Goal: Task Accomplishment & Management: Use online tool/utility

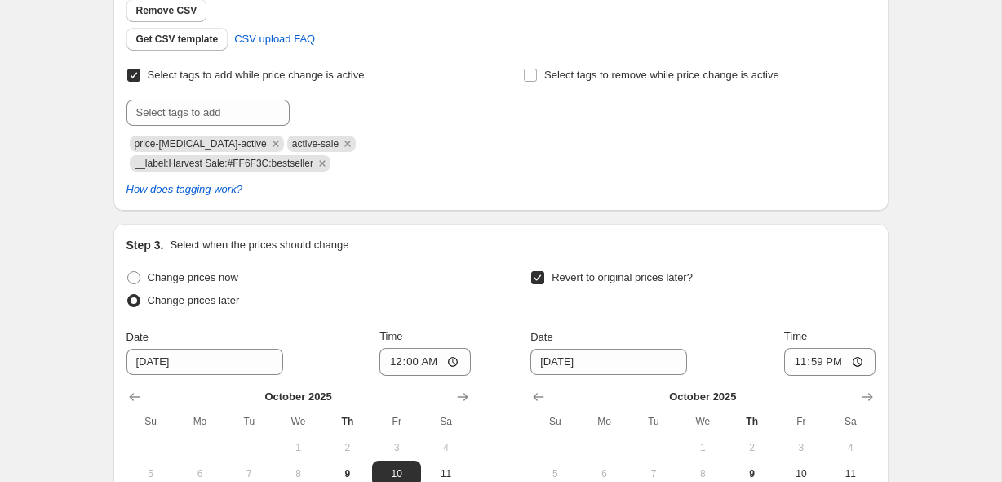
scroll to position [379, 0]
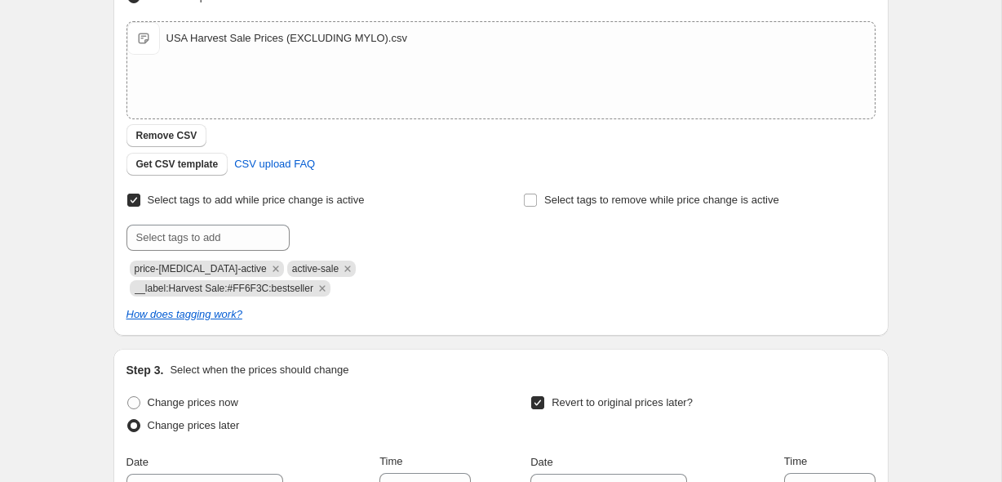
click at [230, 288] on span "__label:Harvest Sale:#FF6F3C:bestseller" at bounding box center [224, 287] width 179 height 11
copy span "__label:Harvest Sale:#FF6F3C:bestseller"
click at [65, 297] on div "Harvest Sale 2025 (Oct 10-13). This page is ready Harvest Sale 2025 (Oct 10-13)…" at bounding box center [500, 244] width 1001 height 1246
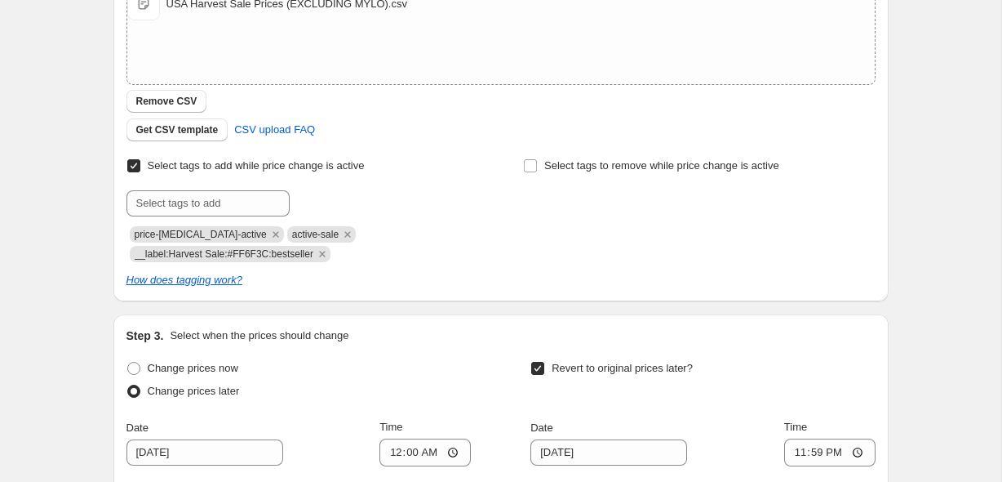
scroll to position [370, 0]
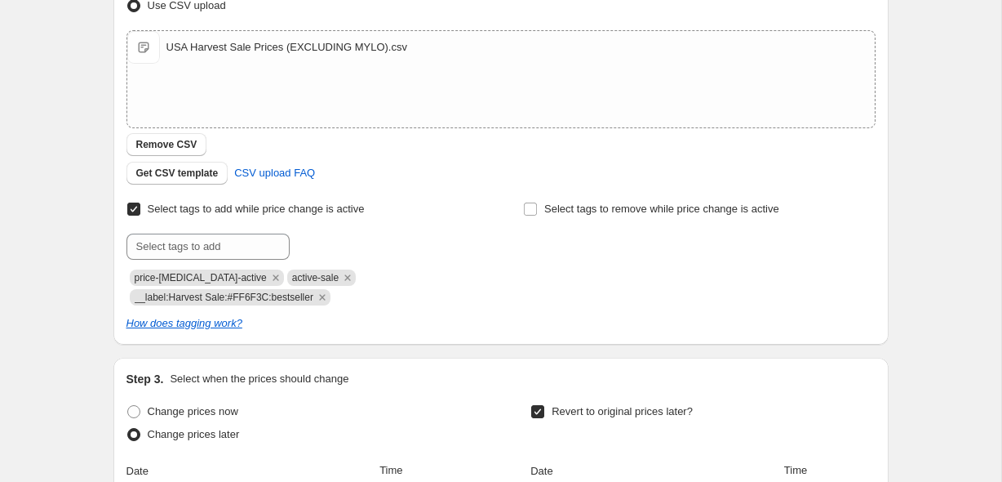
click at [86, 124] on div "Harvest Sale 2025 (Oct 10-13). This page is ready Harvest Sale 2025 (Oct 10-13)…" at bounding box center [500, 253] width 1001 height 1246
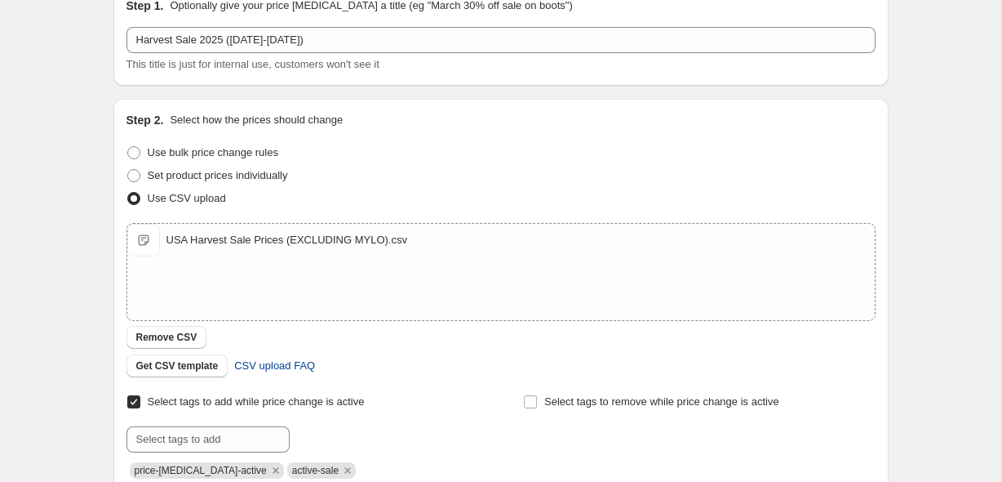
scroll to position [159, 0]
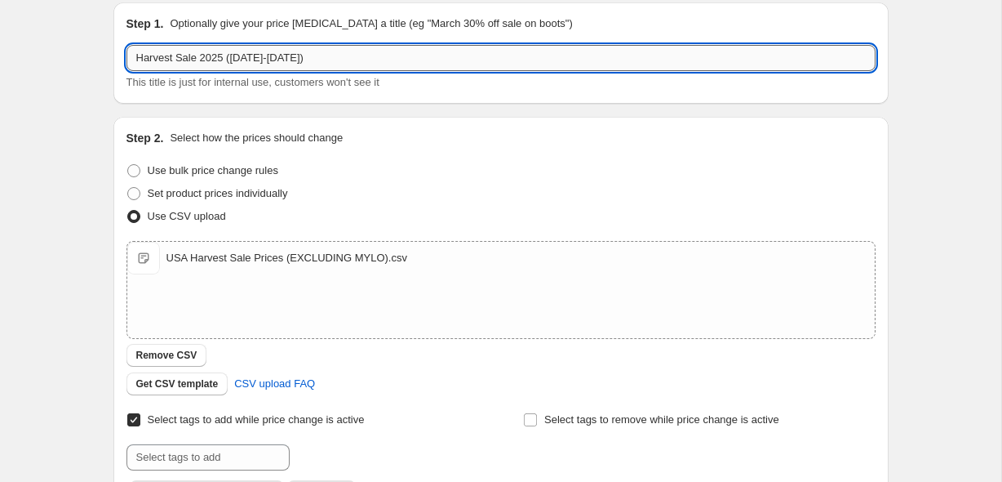
click at [258, 55] on input "Harvest Sale 2025 (Oct 10-13)" at bounding box center [500, 58] width 749 height 26
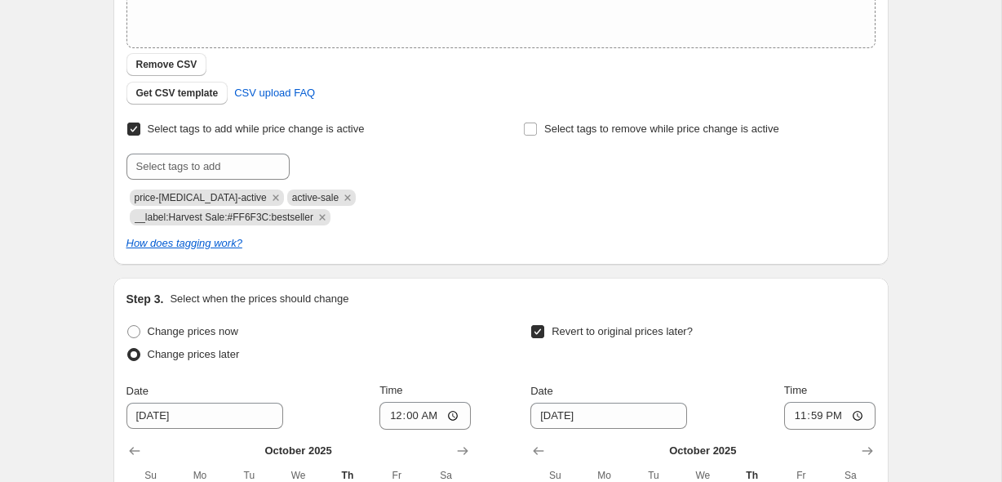
scroll to position [465, 0]
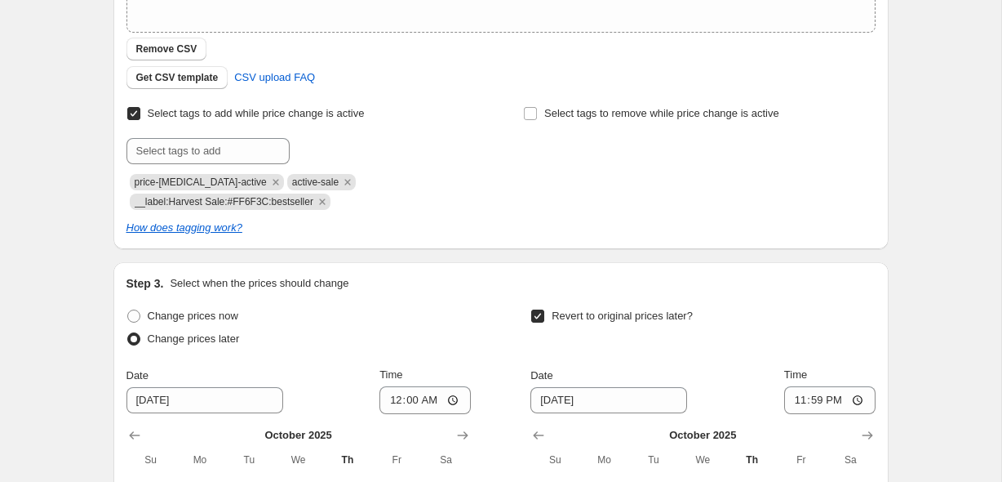
click at [211, 179] on span "price-change-job-active" at bounding box center [201, 181] width 132 height 11
copy span "price-change-job-active"
click at [294, 183] on span "active-sale" at bounding box center [315, 181] width 47 height 11
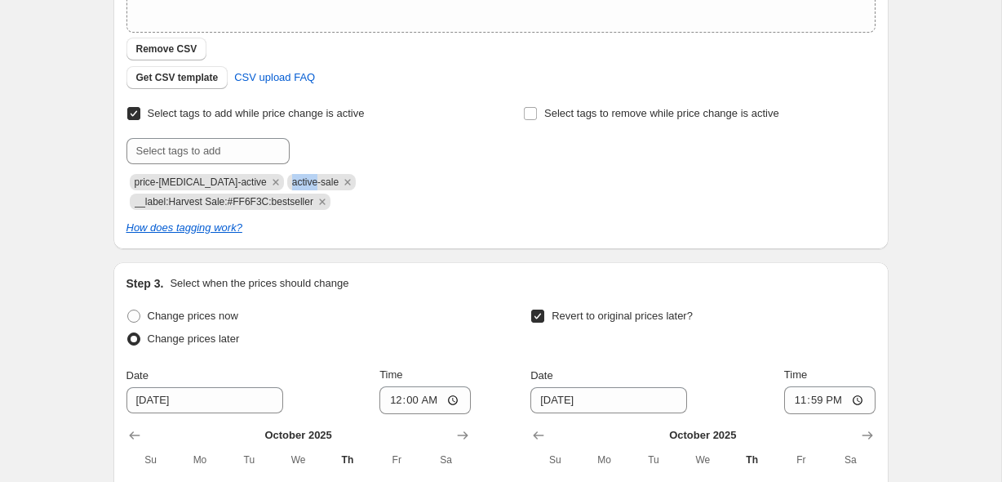
click at [294, 183] on span "active-sale" at bounding box center [315, 181] width 47 height 11
copy span "active-sale"
click at [202, 202] on span "__label:Harvest Sale:#FF6F3C:bestseller" at bounding box center [224, 201] width 179 height 11
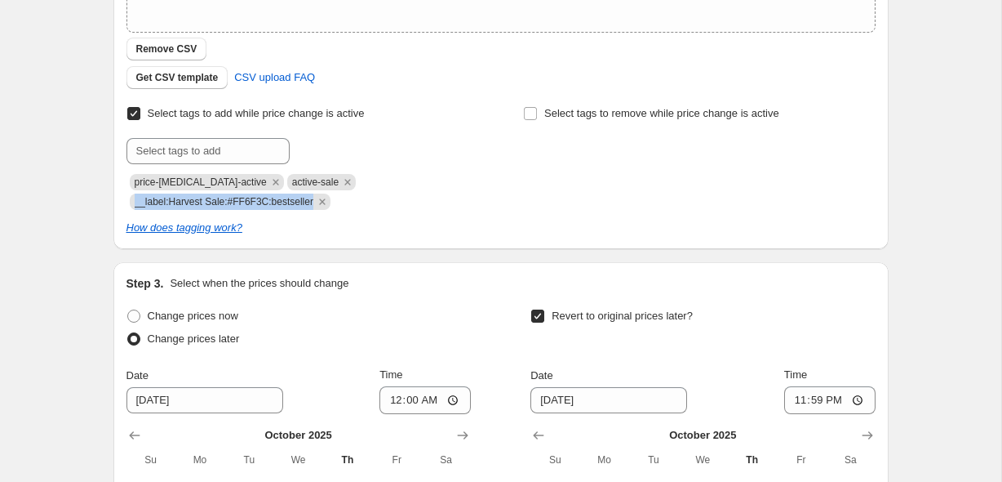
click at [202, 202] on span "__label:Harvest Sale:#FF6F3C:bestseller" at bounding box center [224, 201] width 179 height 11
copy span "__label:Harvest Sale:#FF6F3C:bestseller"
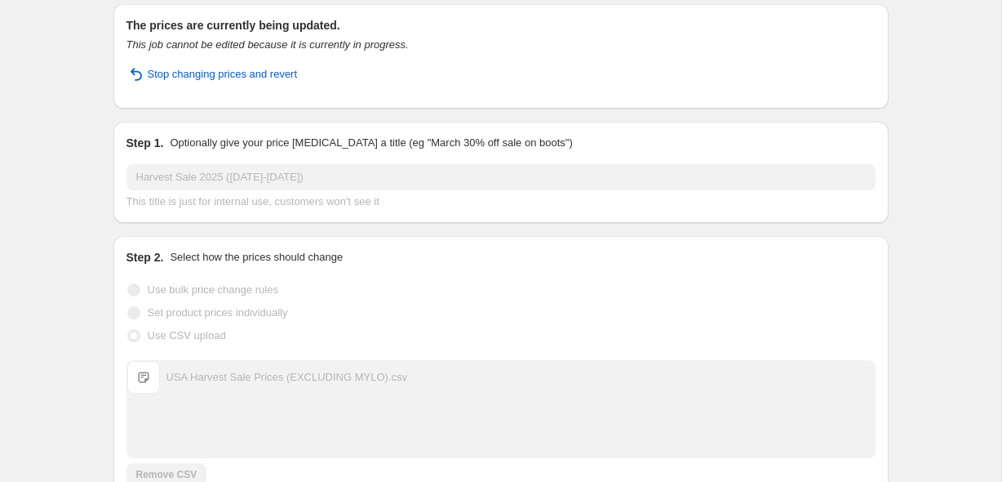
scroll to position [0, 0]
